Goal: Information Seeking & Learning: Learn about a topic

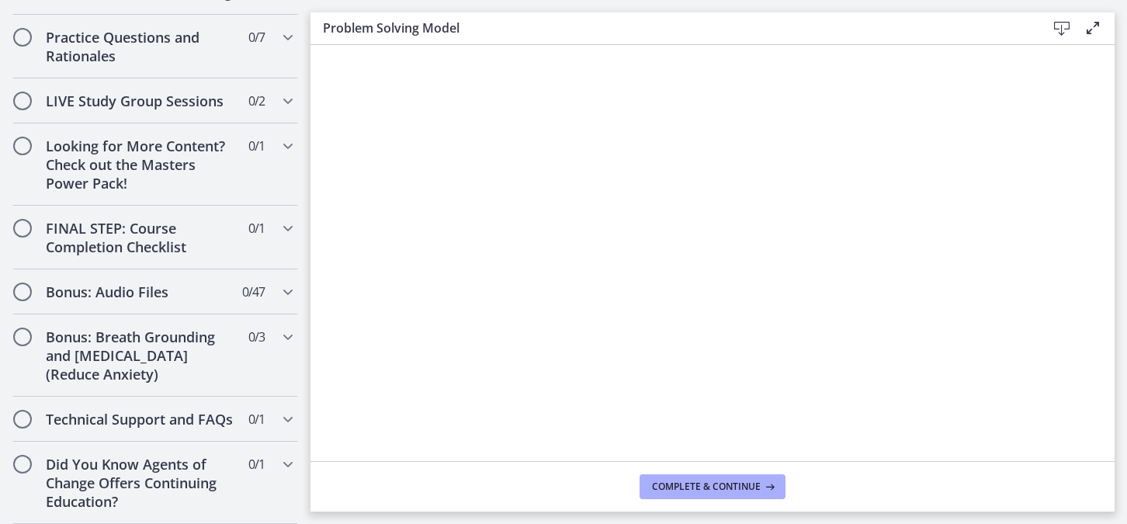
scroll to position [932, 0]
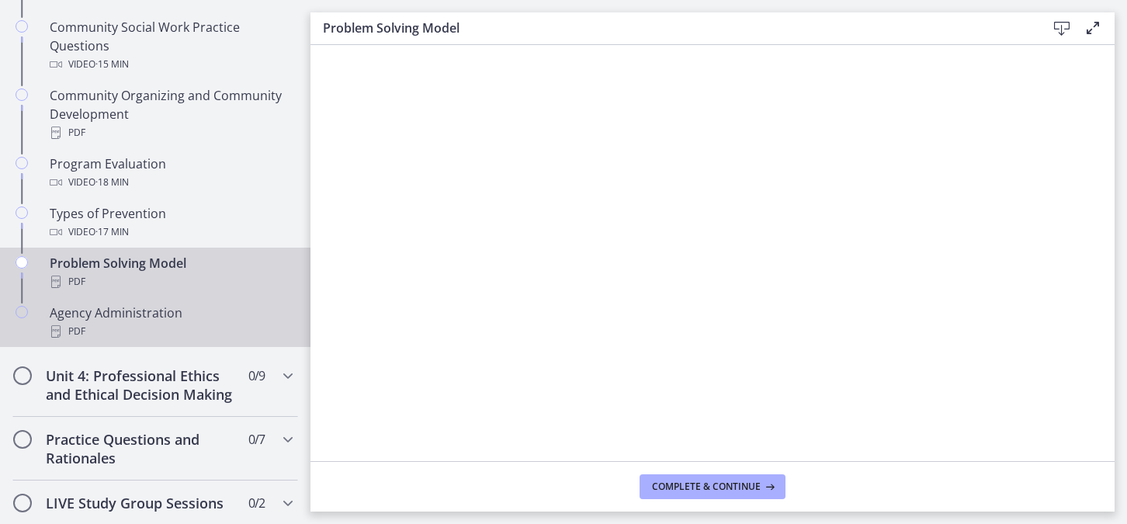
click at [163, 310] on div "Agency Administration PDF" at bounding box center [171, 322] width 242 height 37
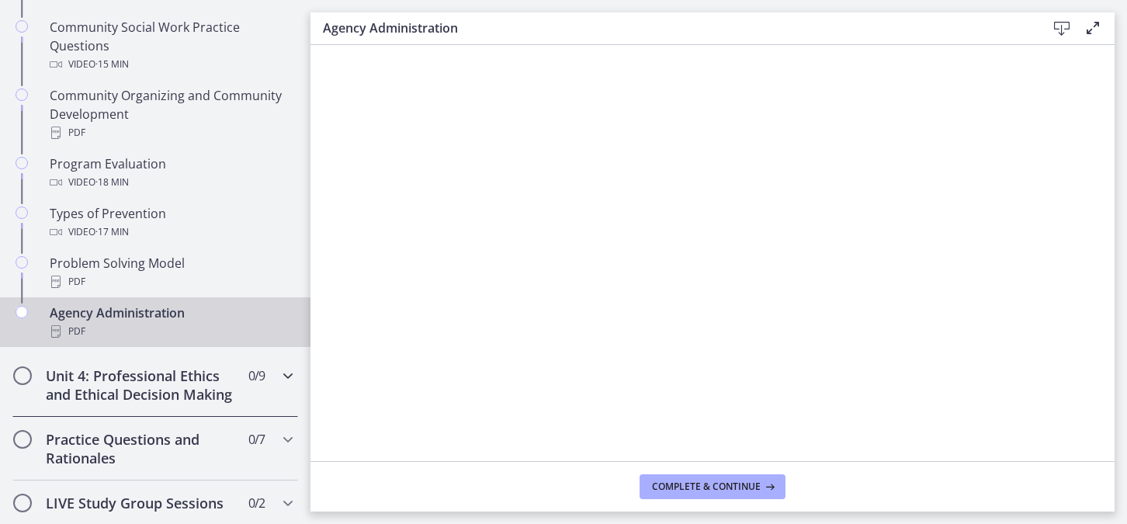
click at [89, 384] on h2 "Unit 4: Professional Ethics and Ethical Decision Making" at bounding box center [140, 384] width 189 height 37
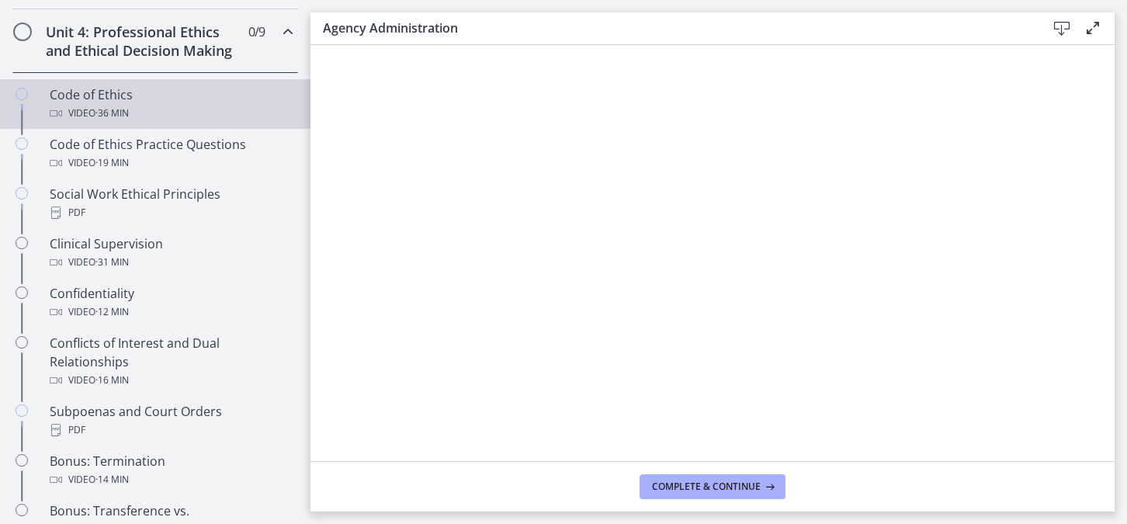
scroll to position [680, 0]
click at [148, 122] on div "Video · 36 min" at bounding box center [171, 112] width 242 height 19
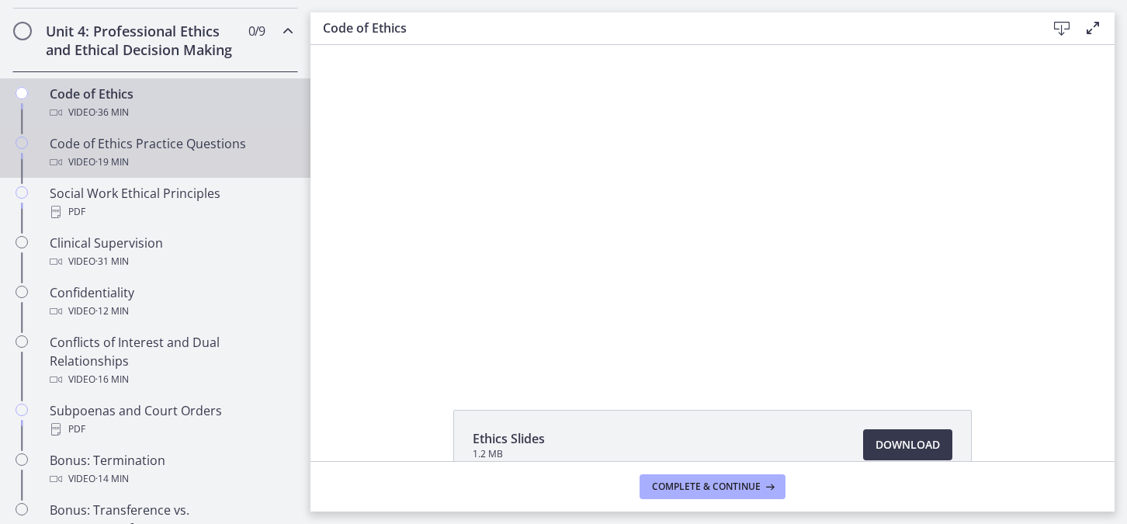
click at [170, 164] on div "Code of Ethics Practice Questions Video · 19 min" at bounding box center [171, 152] width 242 height 37
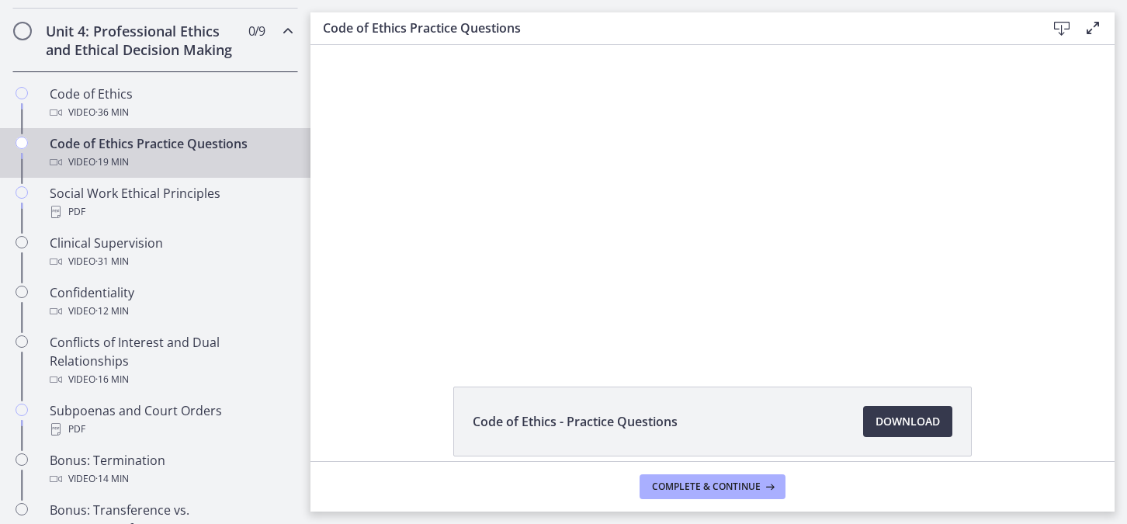
scroll to position [24, 0]
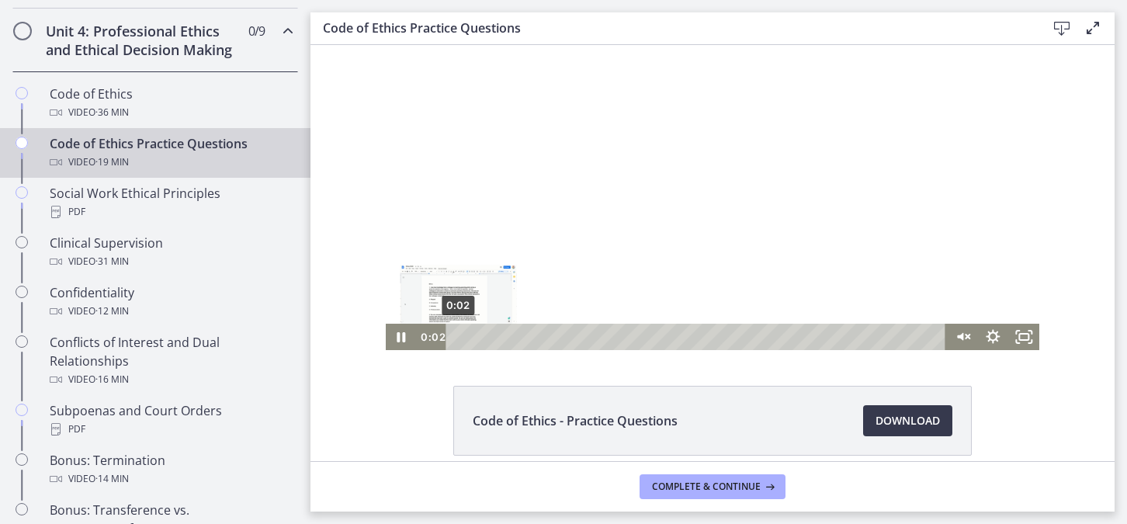
click at [458, 338] on div "0:02" at bounding box center [698, 337] width 481 height 26
click at [397, 332] on icon "Pause" at bounding box center [402, 338] width 10 height 12
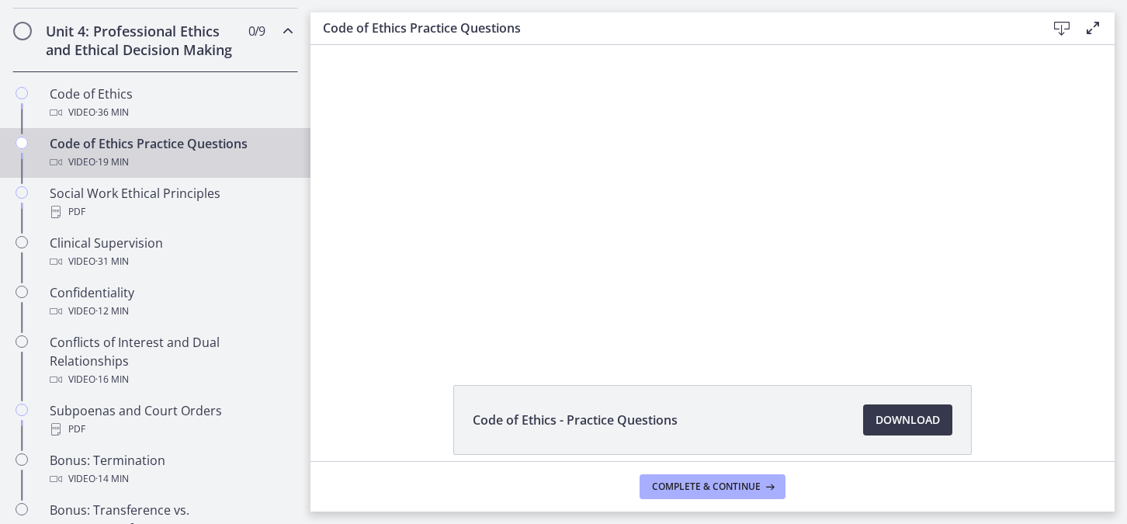
scroll to position [25, 0]
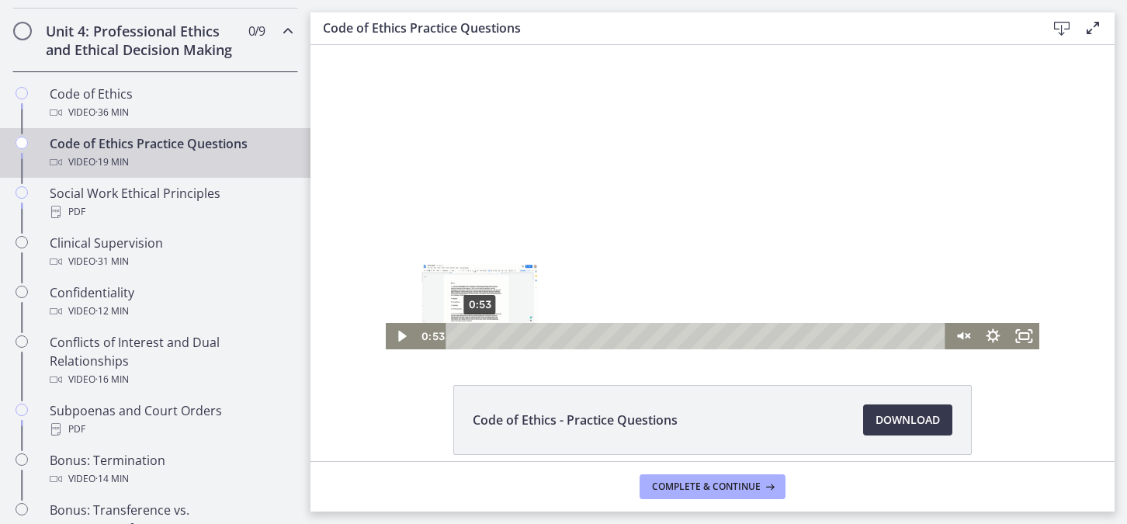
click at [474, 332] on div "0:53" at bounding box center [698, 336] width 481 height 26
click at [486, 332] on div "1:20" at bounding box center [698, 336] width 481 height 26
click at [500, 333] on div "1:53" at bounding box center [698, 336] width 481 height 26
click at [512, 335] on div "2:22" at bounding box center [698, 336] width 481 height 26
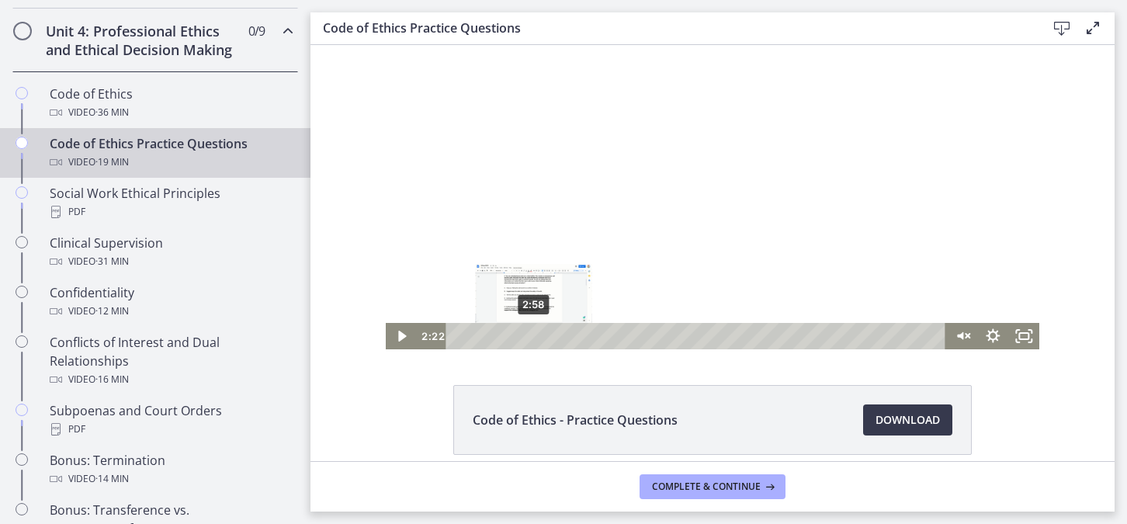
click at [528, 333] on div "2:58" at bounding box center [698, 336] width 481 height 26
click at [568, 334] on div "4:33" at bounding box center [698, 336] width 481 height 26
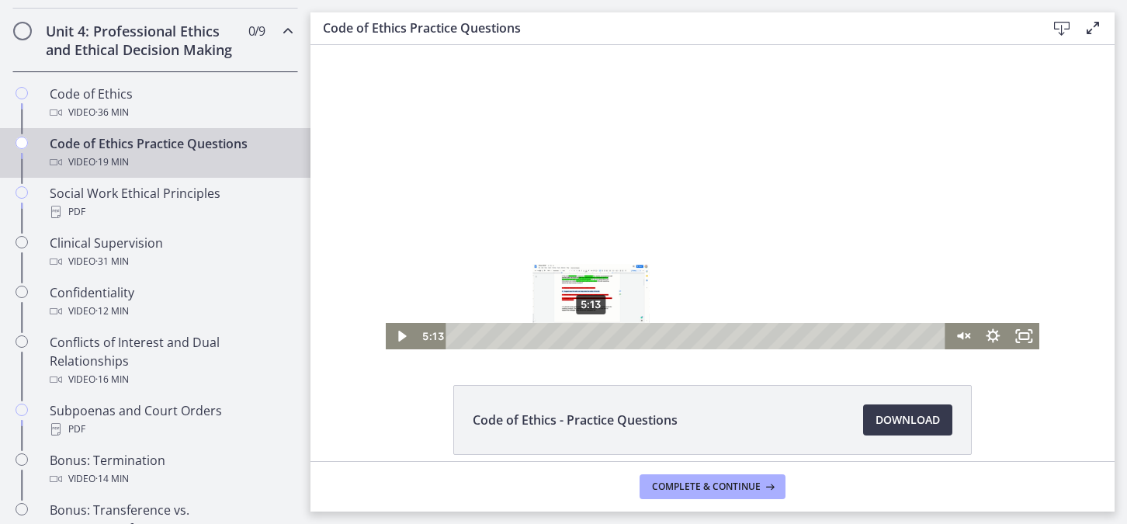
click at [585, 335] on div "5:13" at bounding box center [698, 336] width 481 height 26
click at [596, 337] on div "5:38" at bounding box center [698, 336] width 481 height 26
click at [617, 338] on div "6:27" at bounding box center [698, 336] width 481 height 26
click at [629, 332] on div "6:55" at bounding box center [698, 336] width 481 height 26
click at [622, 335] on div "6:38" at bounding box center [698, 336] width 481 height 26
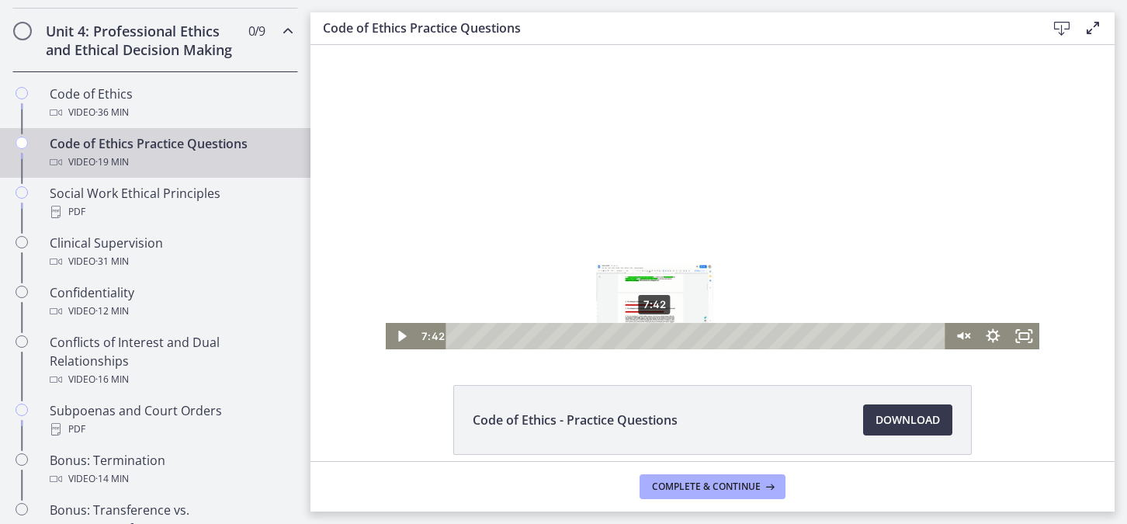
click at [649, 332] on div "7:42" at bounding box center [698, 336] width 481 height 26
click at [660, 332] on div "8:08" at bounding box center [698, 336] width 481 height 26
click at [663, 332] on div "8:15" at bounding box center [698, 336] width 481 height 26
click at [668, 332] on div "8:26" at bounding box center [698, 336] width 481 height 26
click at [676, 332] on div "8:44" at bounding box center [698, 336] width 481 height 26
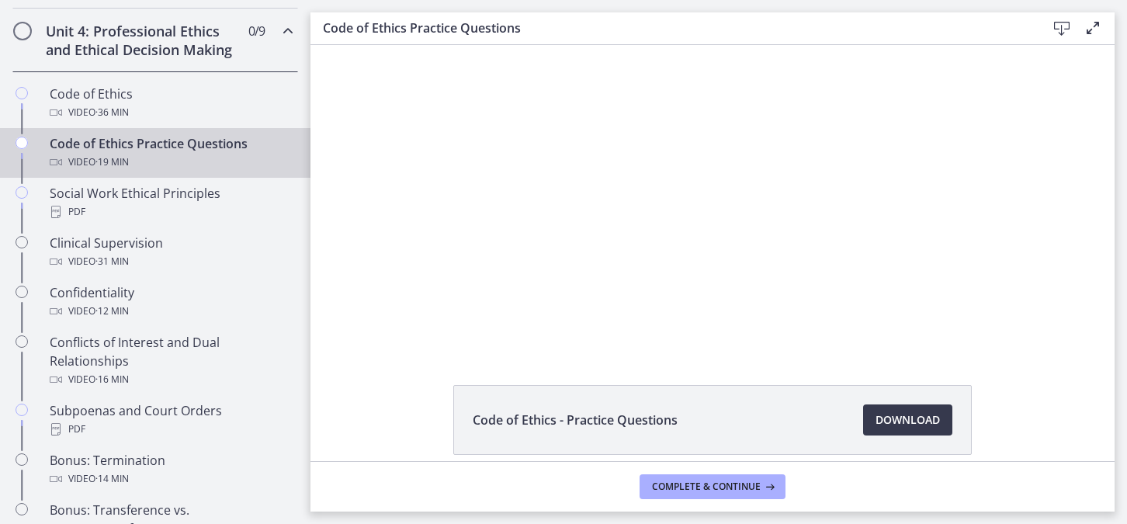
click at [332, 221] on div "Click for sound @keyframes VOLUME_SMALL_WAVE_FLASH { 0% { opacity: 0; } 33% { o…" at bounding box center [713, 184] width 804 height 329
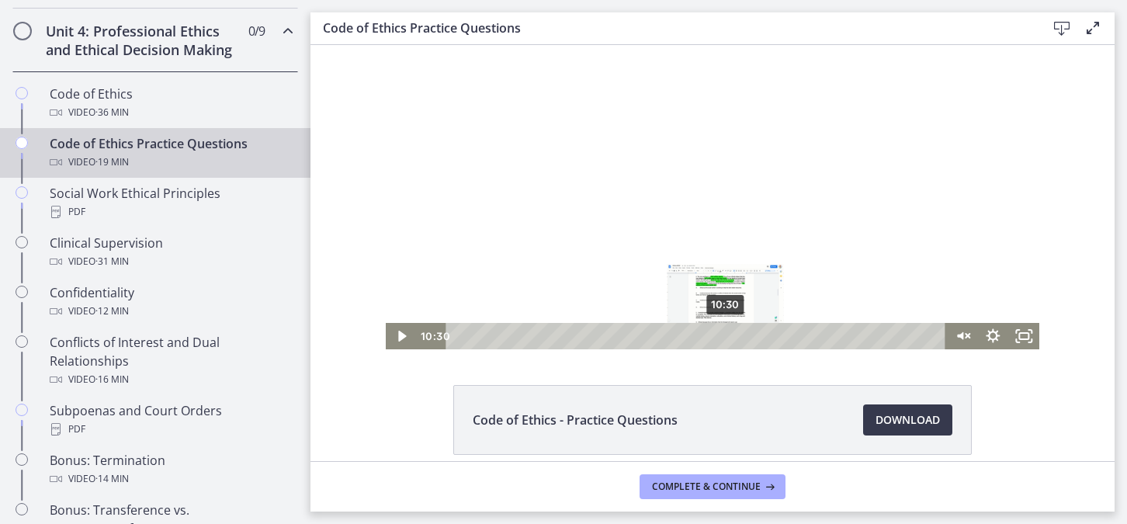
click at [721, 332] on div "10:30" at bounding box center [698, 336] width 481 height 26
click at [732, 333] on div "10:57" at bounding box center [698, 336] width 481 height 26
click at [745, 334] on div "11:28" at bounding box center [698, 336] width 481 height 26
click at [764, 335] on div "12:11" at bounding box center [698, 336] width 481 height 26
click at [752, 335] on div "11:44" at bounding box center [698, 336] width 481 height 26
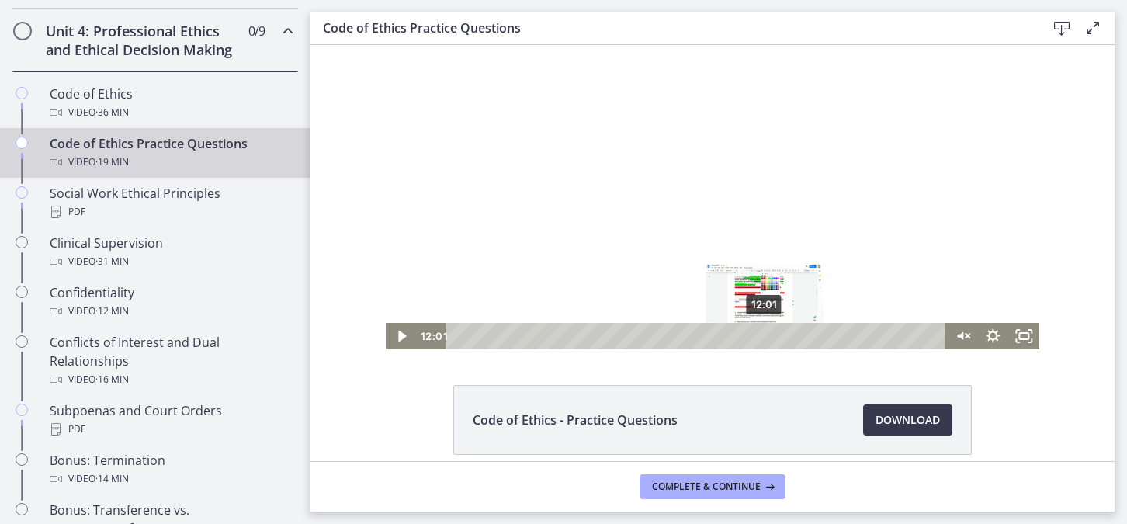
click at [759, 335] on div "12:01" at bounding box center [698, 336] width 481 height 26
click at [770, 334] on div "12:26" at bounding box center [698, 336] width 481 height 26
click at [781, 340] on div "12:51" at bounding box center [698, 336] width 481 height 26
click at [795, 339] on div "13:24" at bounding box center [698, 336] width 481 height 26
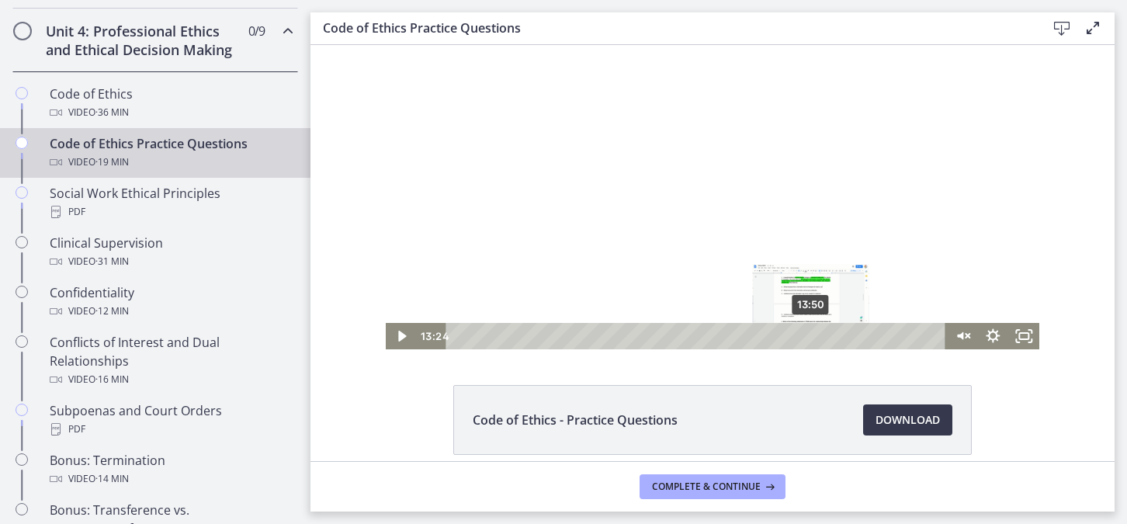
click at [806, 337] on div "13:50" at bounding box center [698, 336] width 481 height 26
click at [814, 338] on div "14:08" at bounding box center [698, 336] width 481 height 26
click at [820, 338] on div "14:22" at bounding box center [698, 336] width 481 height 26
click at [826, 337] on div "14:37" at bounding box center [698, 336] width 481 height 26
click at [839, 336] on div "15:06" at bounding box center [698, 336] width 481 height 26
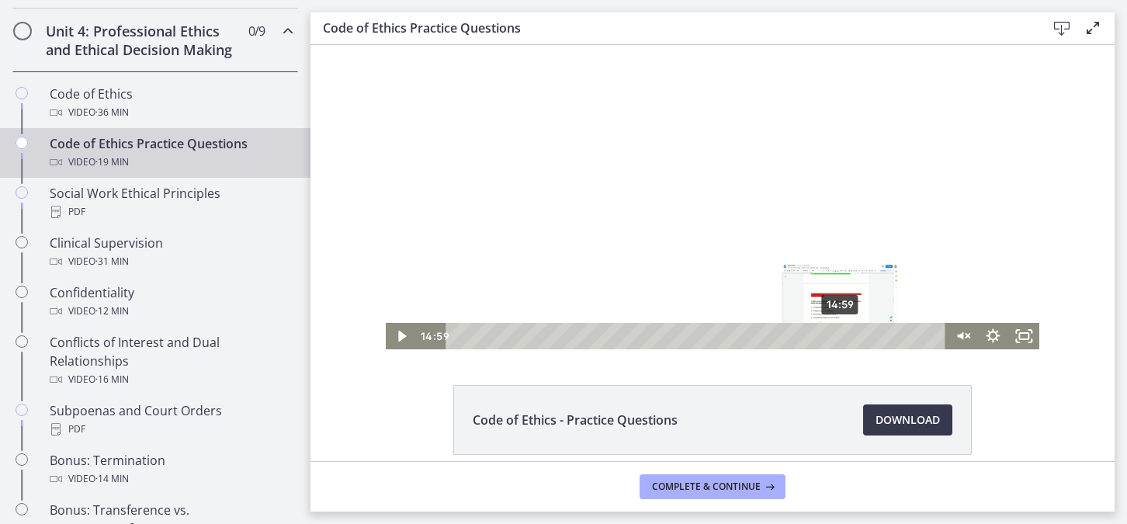
click at [835, 336] on div "Playbar" at bounding box center [839, 336] width 9 height 9
click at [846, 337] on div "15:24" at bounding box center [698, 336] width 481 height 26
click at [854, 335] on div "15:43" at bounding box center [698, 336] width 481 height 26
click at [863, 335] on div "16:04" at bounding box center [698, 336] width 481 height 26
click at [873, 335] on div "16:28" at bounding box center [698, 336] width 481 height 26
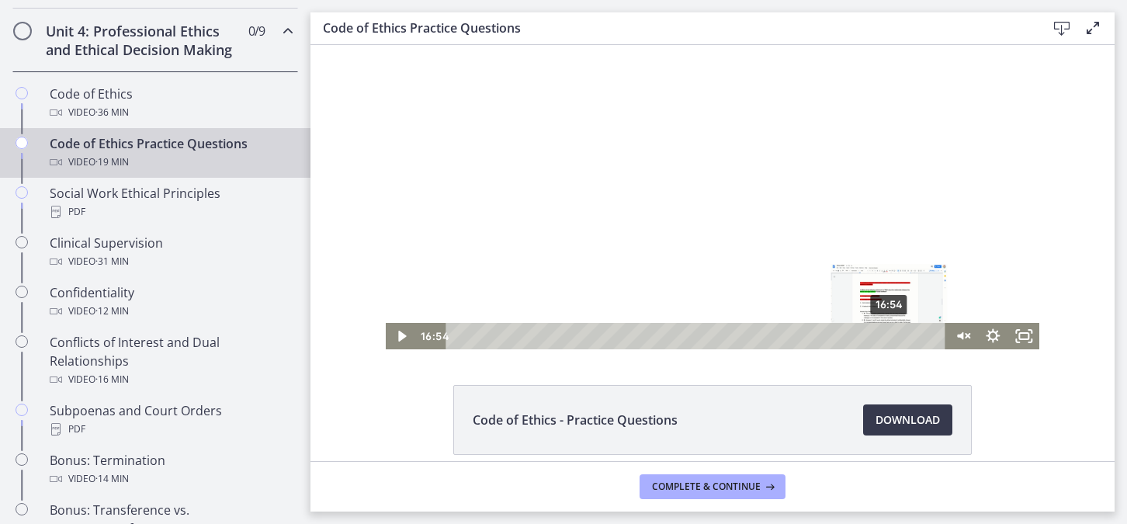
click at [884, 335] on div "16:54" at bounding box center [698, 336] width 481 height 26
click at [889, 335] on div "17:04" at bounding box center [698, 336] width 481 height 26
click at [894, 333] on div "17:17" at bounding box center [698, 336] width 481 height 26
click at [901, 332] on div "17:32" at bounding box center [698, 336] width 481 height 26
click at [910, 332] on div "17:54" at bounding box center [698, 336] width 481 height 26
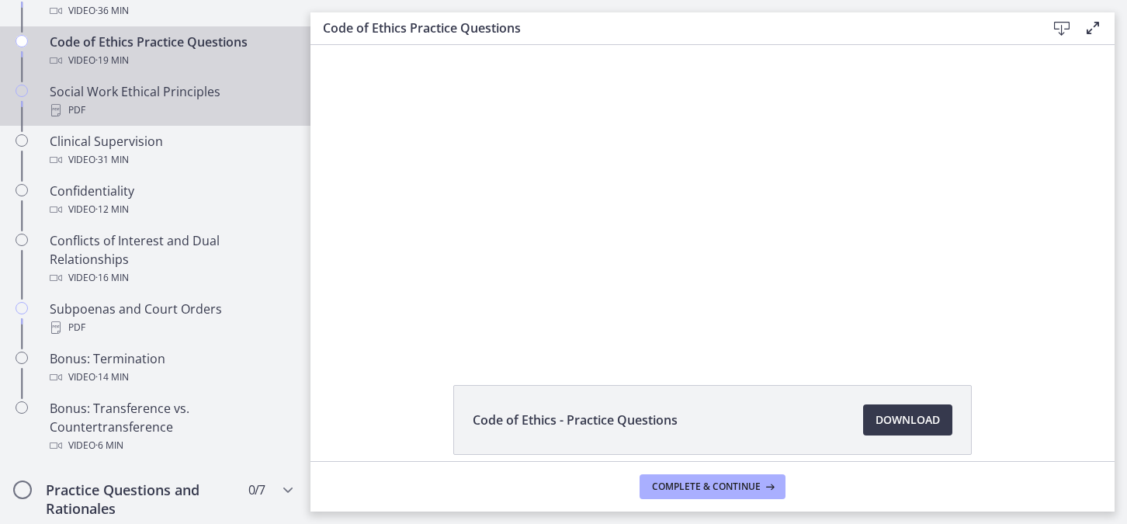
scroll to position [804, 0]
